Goal: Information Seeking & Learning: Learn about a topic

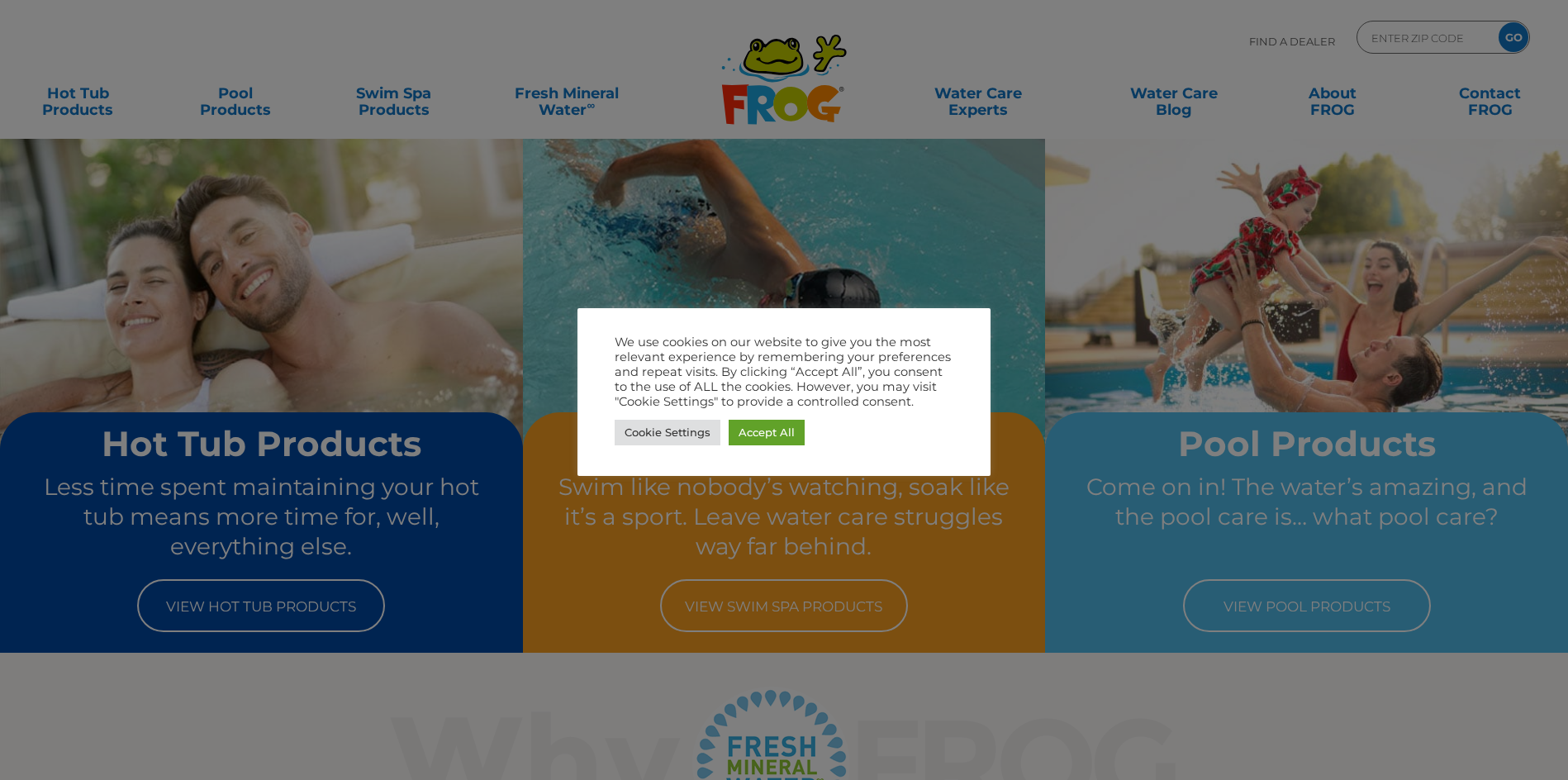
click at [102, 128] on div at bounding box center [784, 390] width 1568 height 780
click at [762, 428] on link "Accept All" at bounding box center [767, 432] width 76 height 26
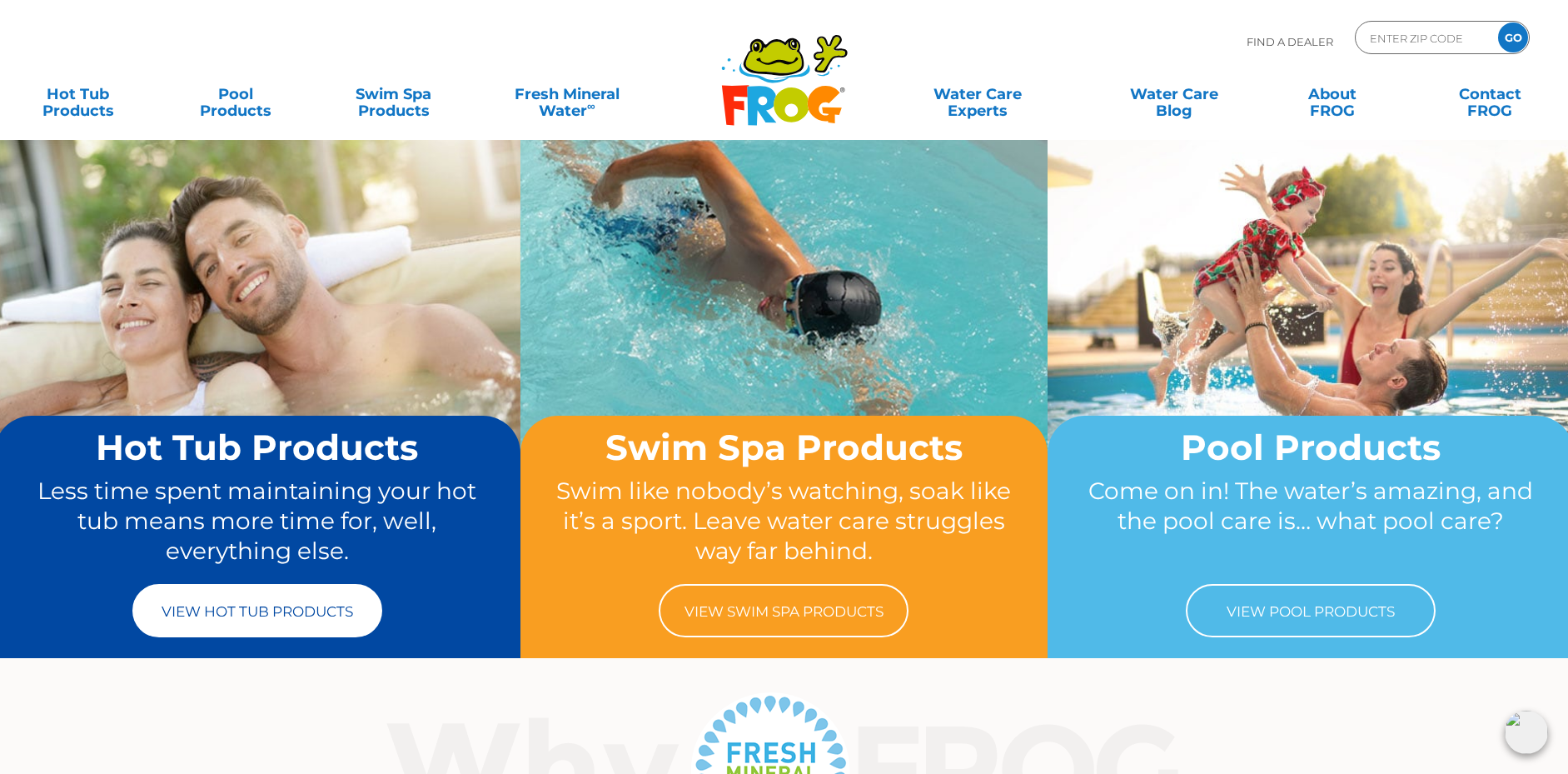
click at [351, 621] on link "View Hot Tub Products" at bounding box center [258, 610] width 250 height 53
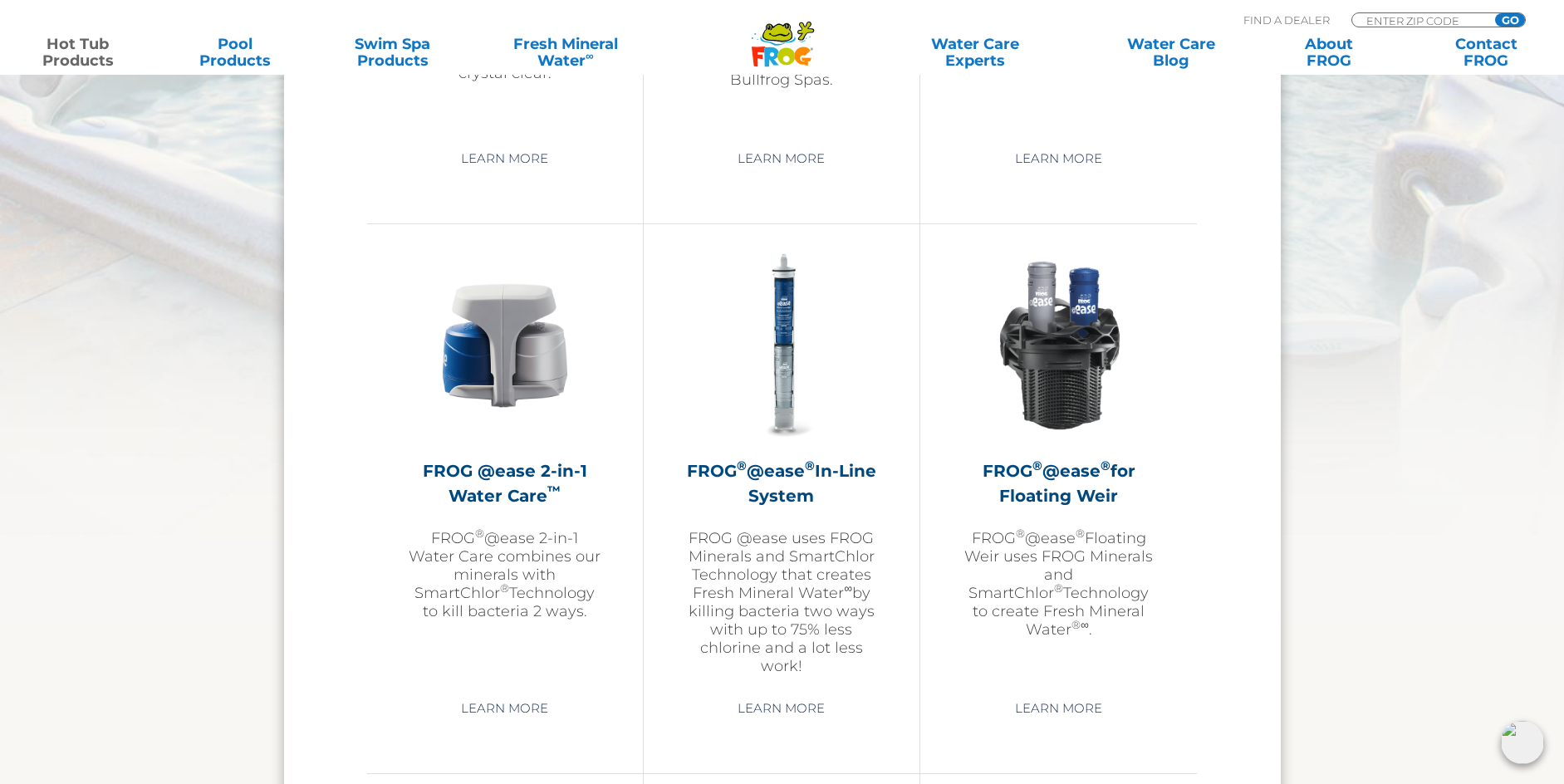
scroll to position [2269, 0]
click at [1029, 573] on p "FROG ® @ease ® Floating Weir uses FROG Minerals and SmartChlor ® Technology to …" at bounding box center [1059, 585] width 194 height 109
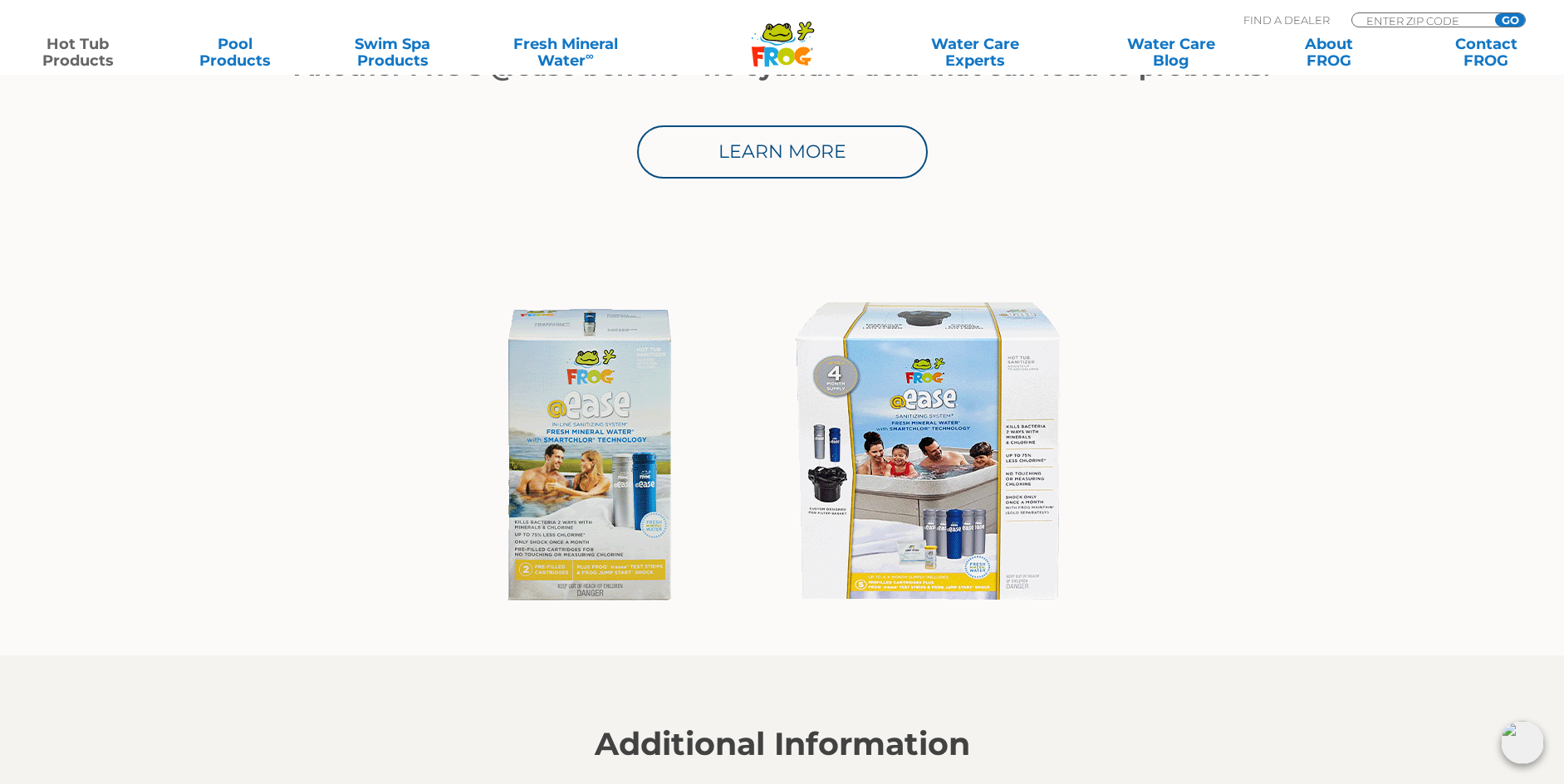
scroll to position [1189, 0]
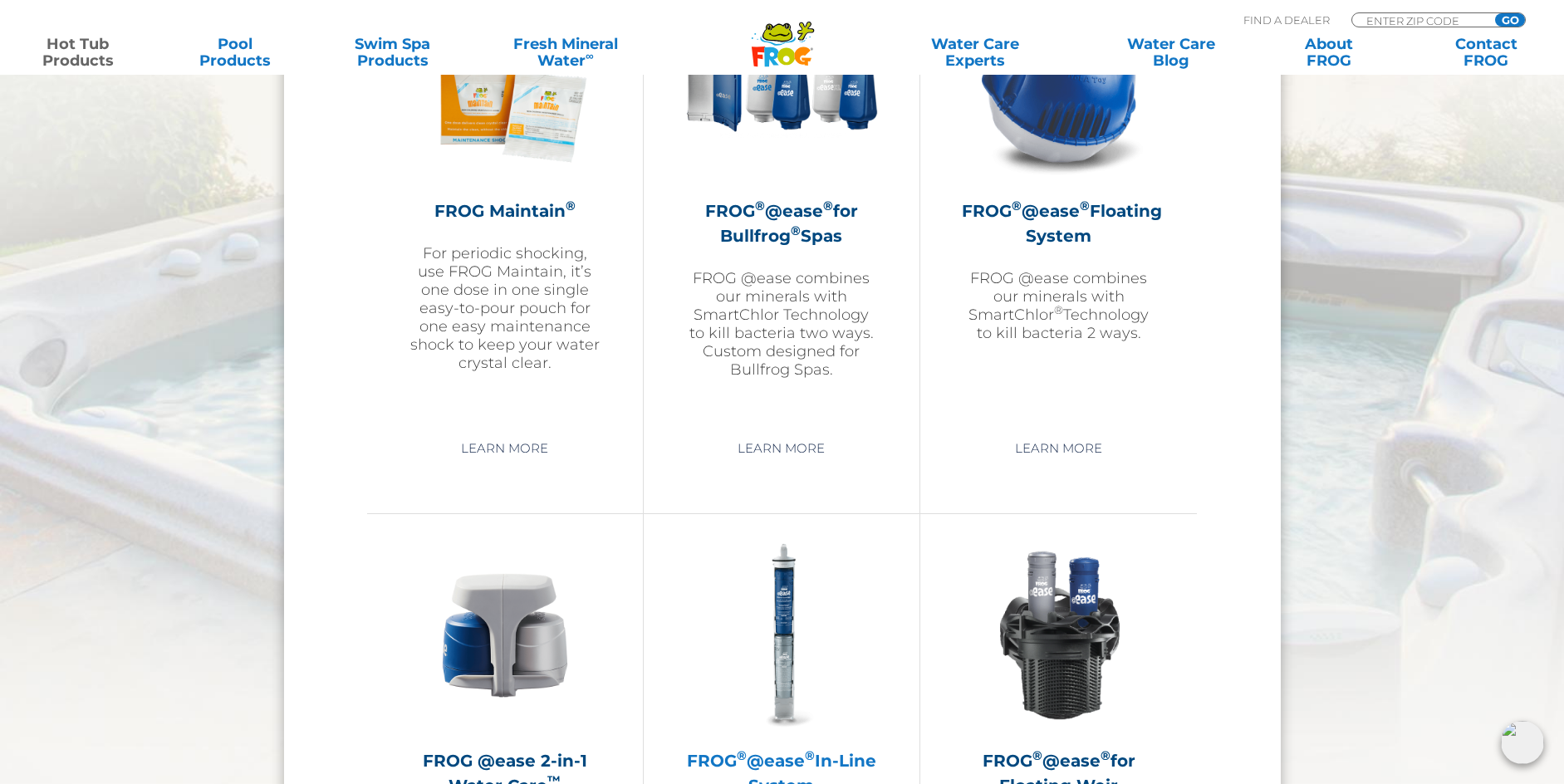
scroll to position [2130, 0]
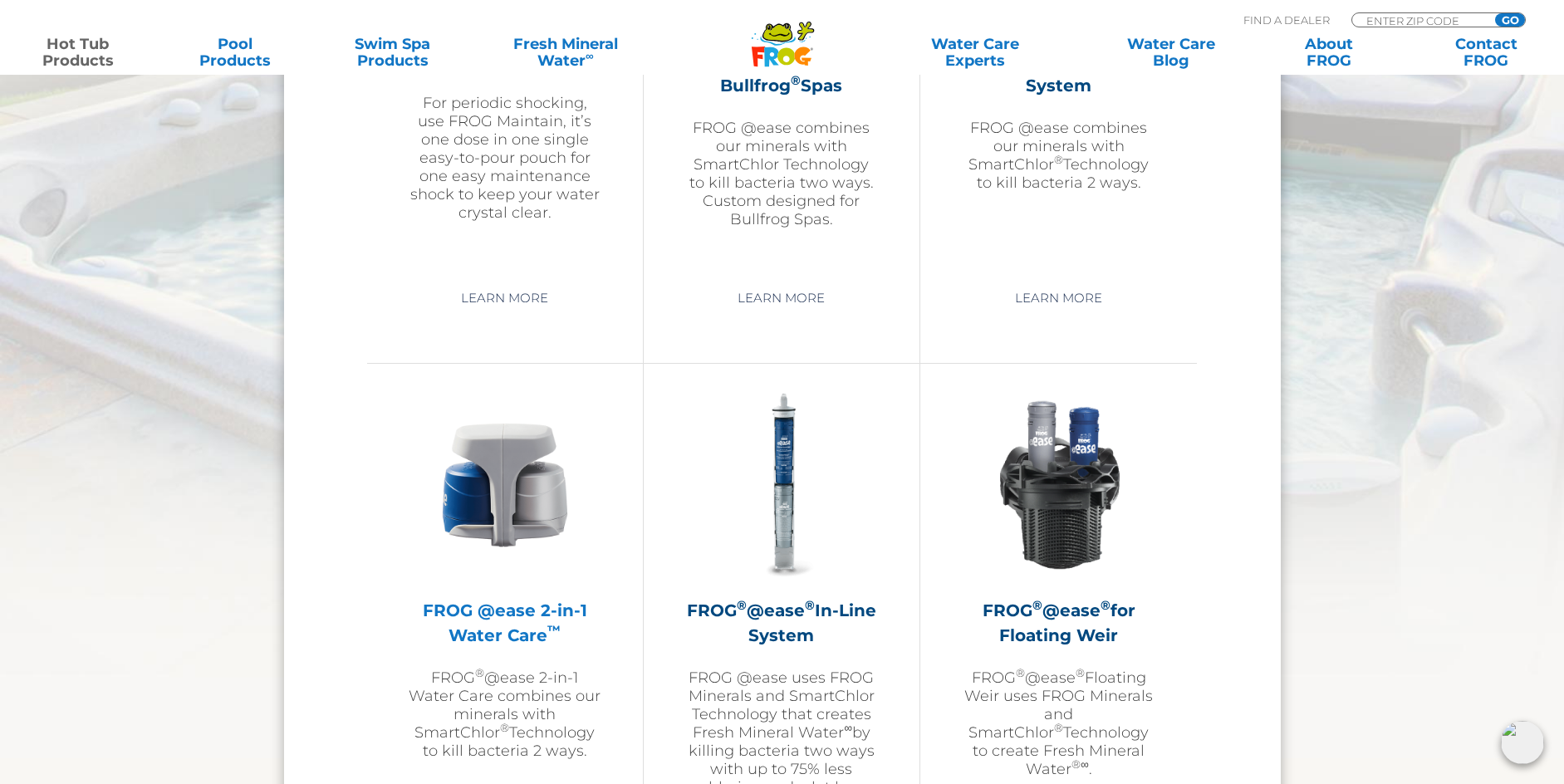
click at [495, 697] on p "FROG ® @ease 2-in-1 Water Care combines our minerals with SmartChlor ® Technolo…" at bounding box center [504, 713] width 193 height 91
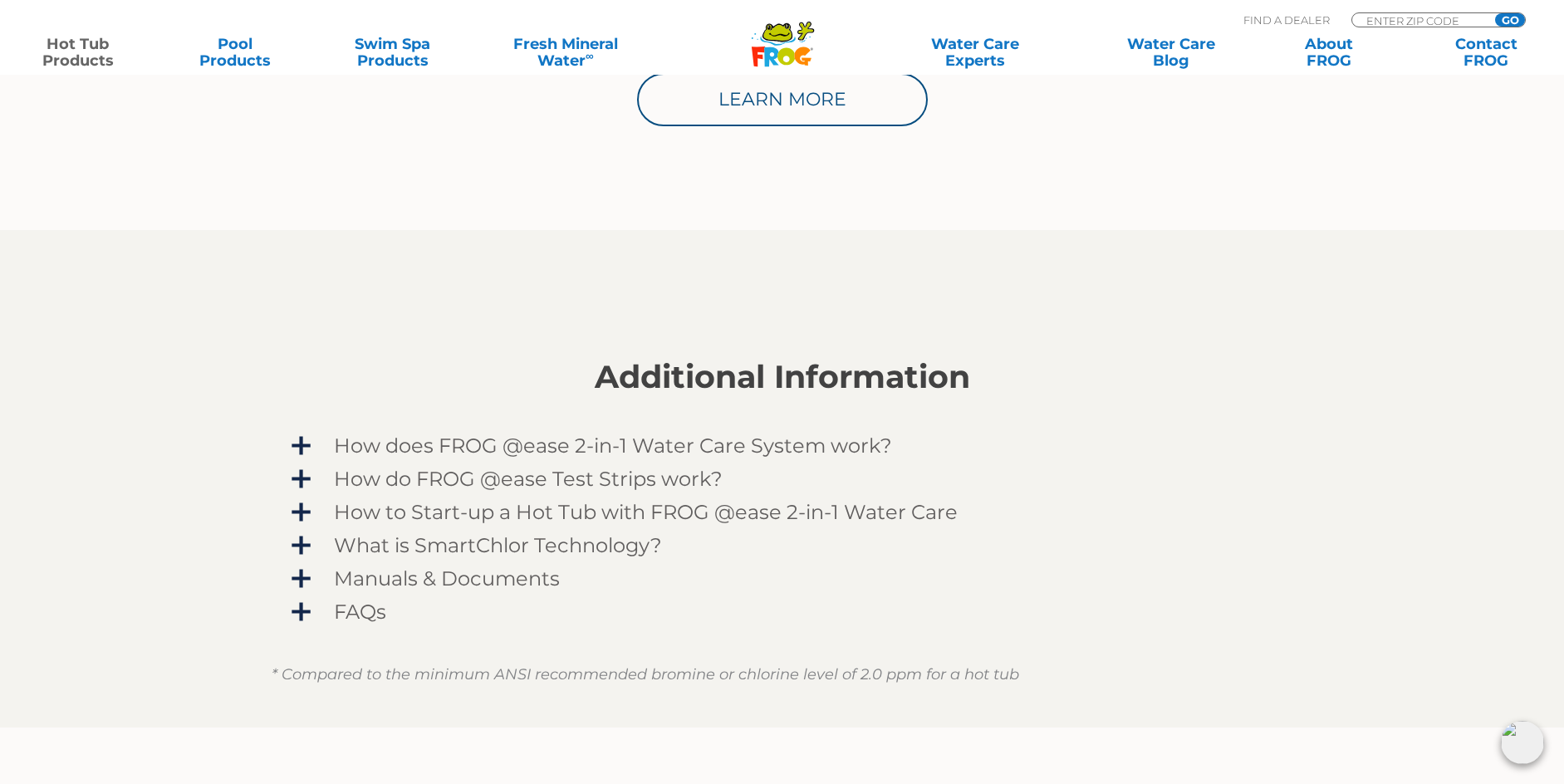
scroll to position [1162, 0]
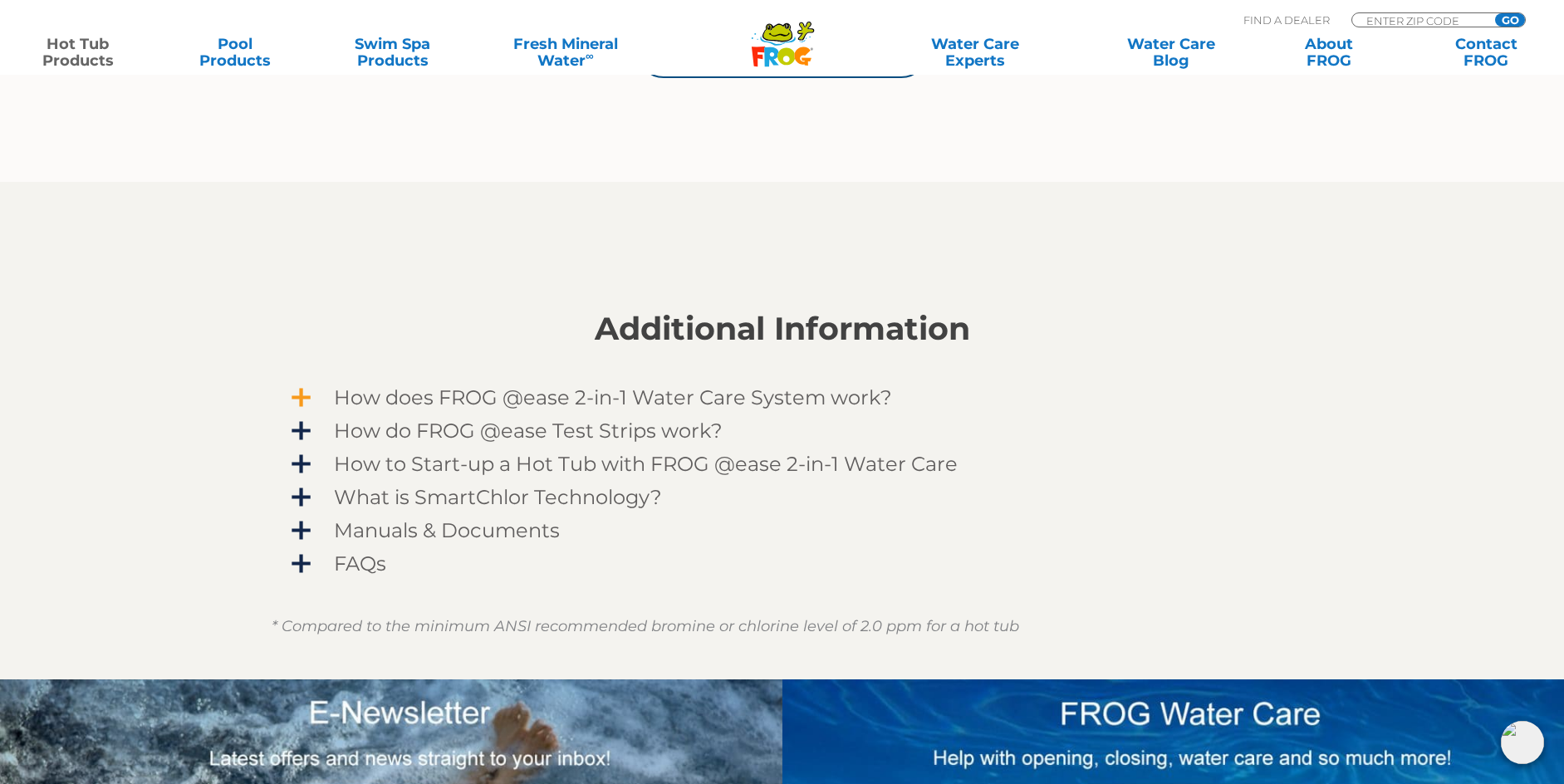
click at [420, 400] on span "How does FROG @ease 2-in-1 Water Care System work?" at bounding box center [793, 397] width 967 height 22
